Goal: Task Accomplishment & Management: Manage account settings

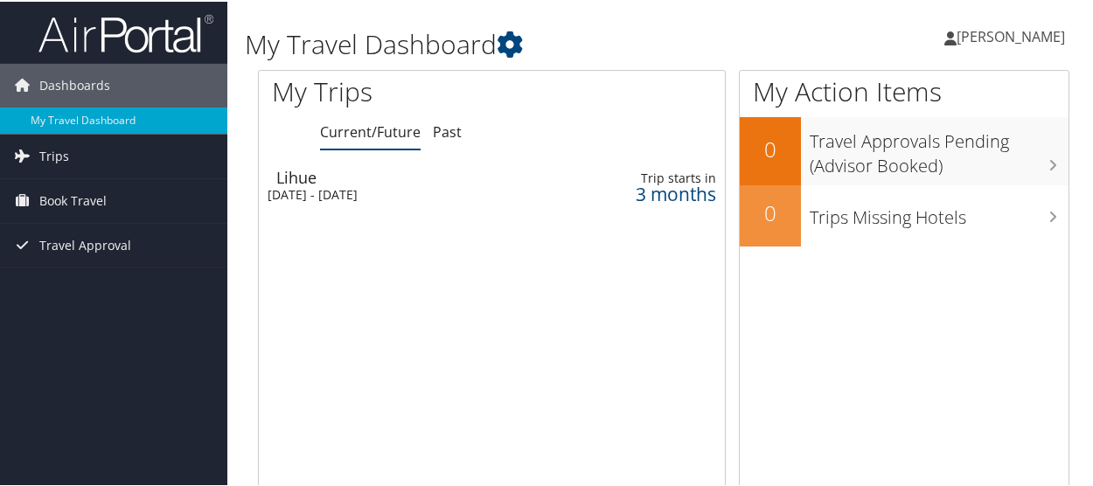
click at [336, 185] on div "[DATE] - [DATE]" at bounding box center [404, 193] width 275 height 16
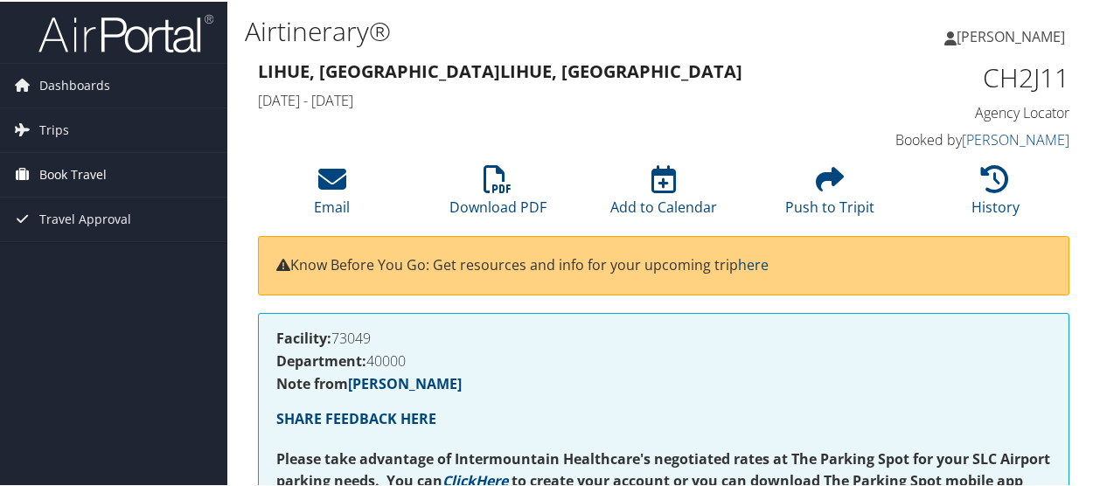
click at [85, 170] on span "Book Travel" at bounding box center [72, 173] width 67 height 44
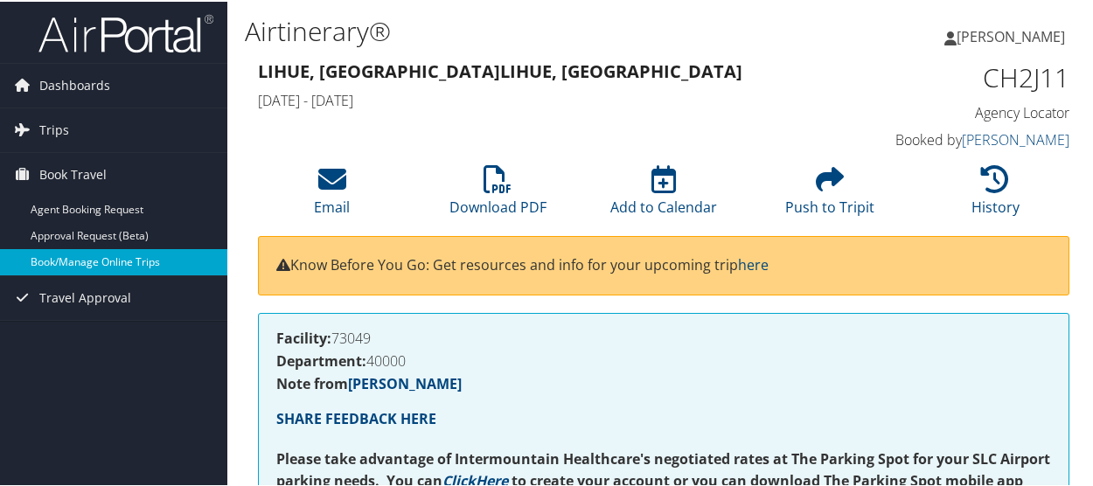
click at [110, 260] on link "Book/Manage Online Trips" at bounding box center [113, 260] width 227 height 26
click at [121, 259] on link "Book/Manage Online Trips" at bounding box center [113, 260] width 227 height 26
